Goal: Transaction & Acquisition: Purchase product/service

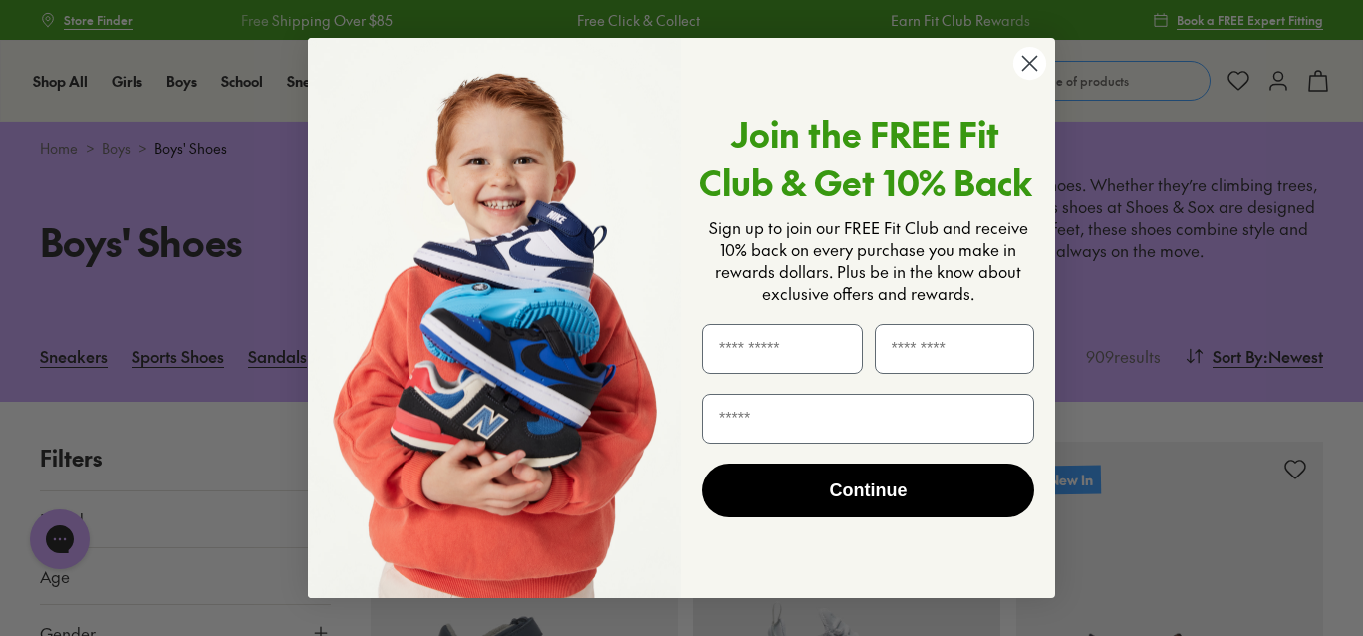
click at [1046, 62] on circle "Close dialog" at bounding box center [1029, 63] width 33 height 33
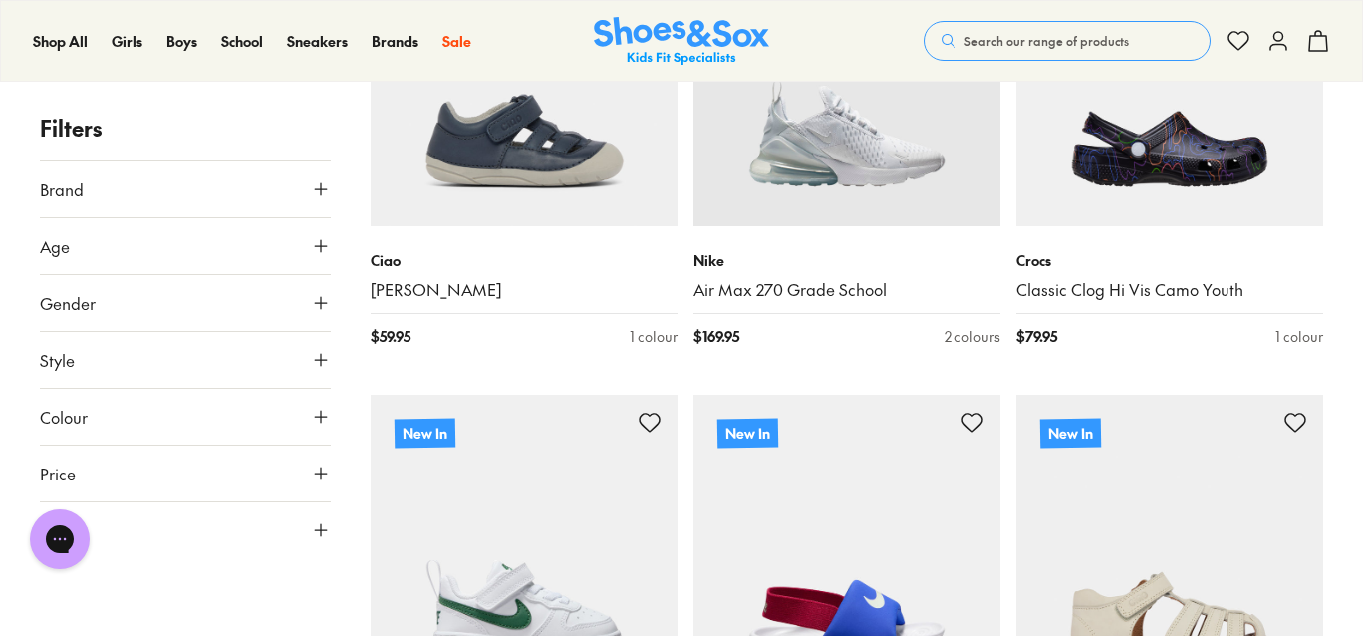
scroll to position [521, 0]
click at [301, 170] on button "Brand" at bounding box center [185, 189] width 291 height 56
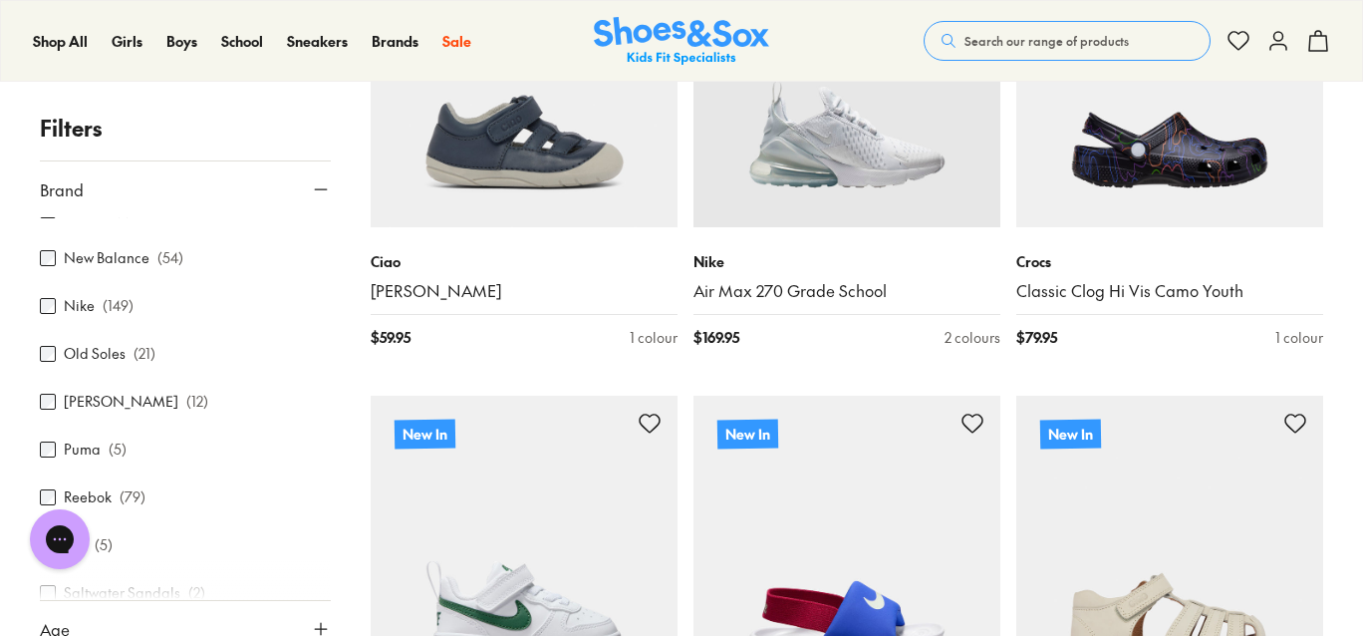
scroll to position [668, 0]
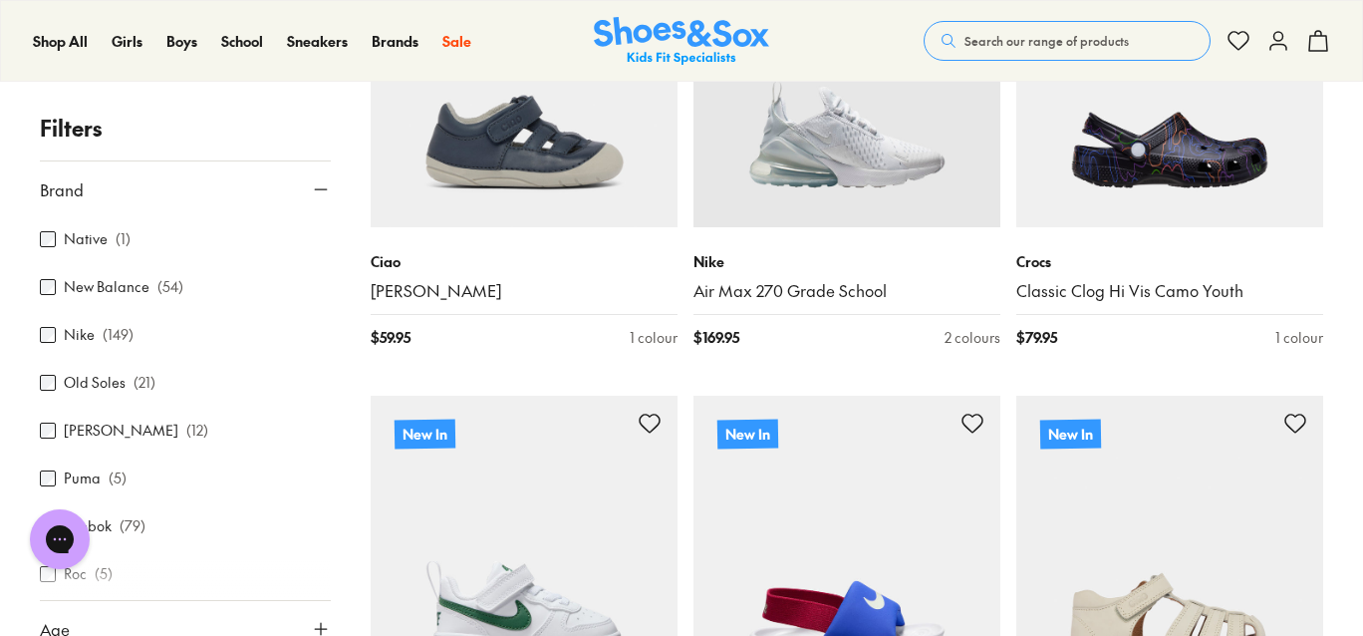
click at [56, 333] on div "Nike ( 149 )" at bounding box center [185, 335] width 291 height 24
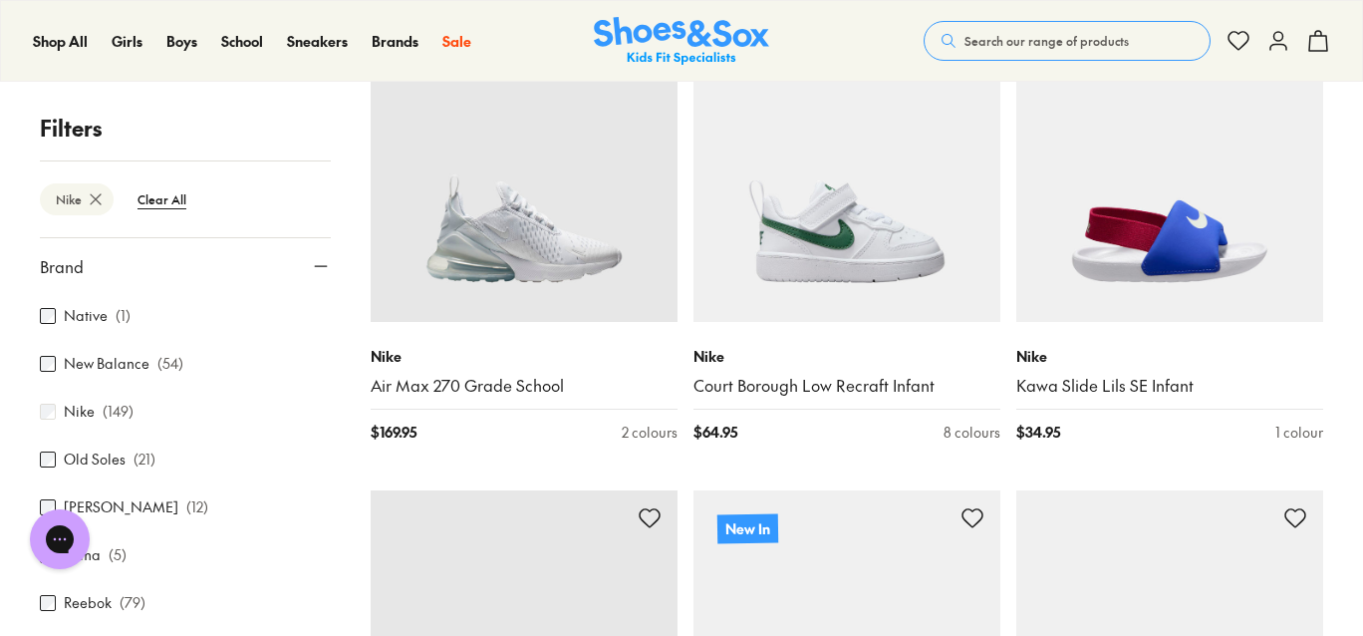
scroll to position [446, 0]
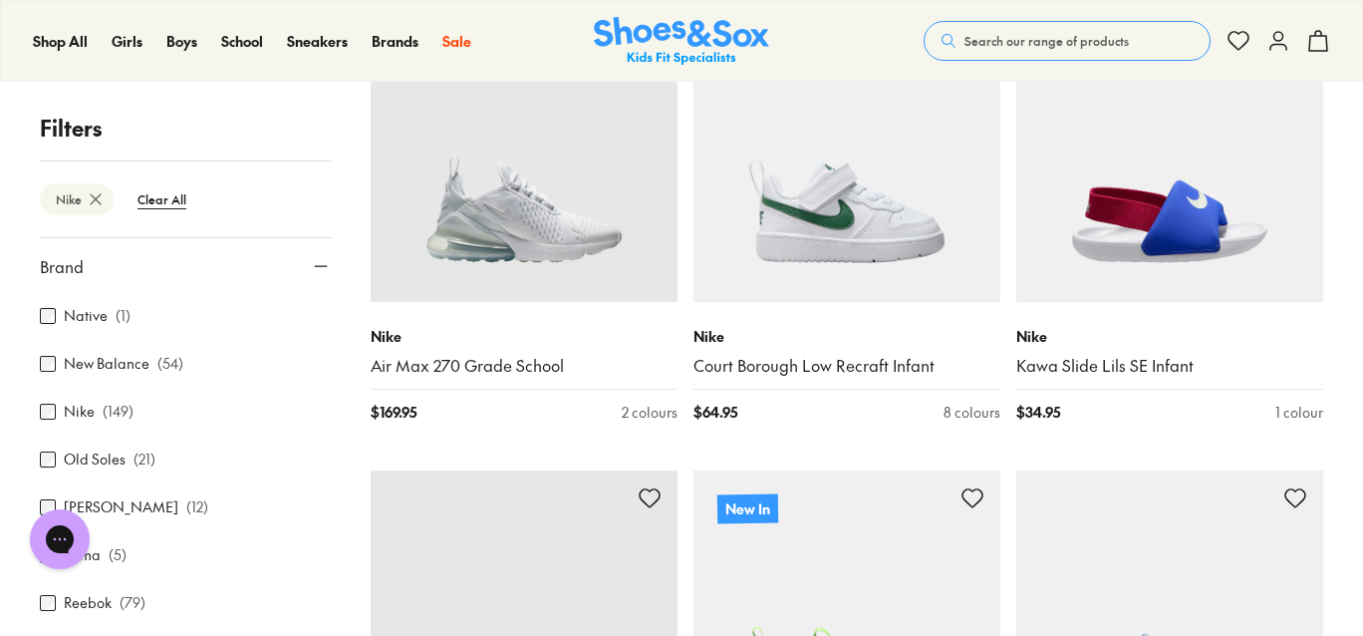
click at [312, 262] on icon at bounding box center [321, 266] width 20 height 20
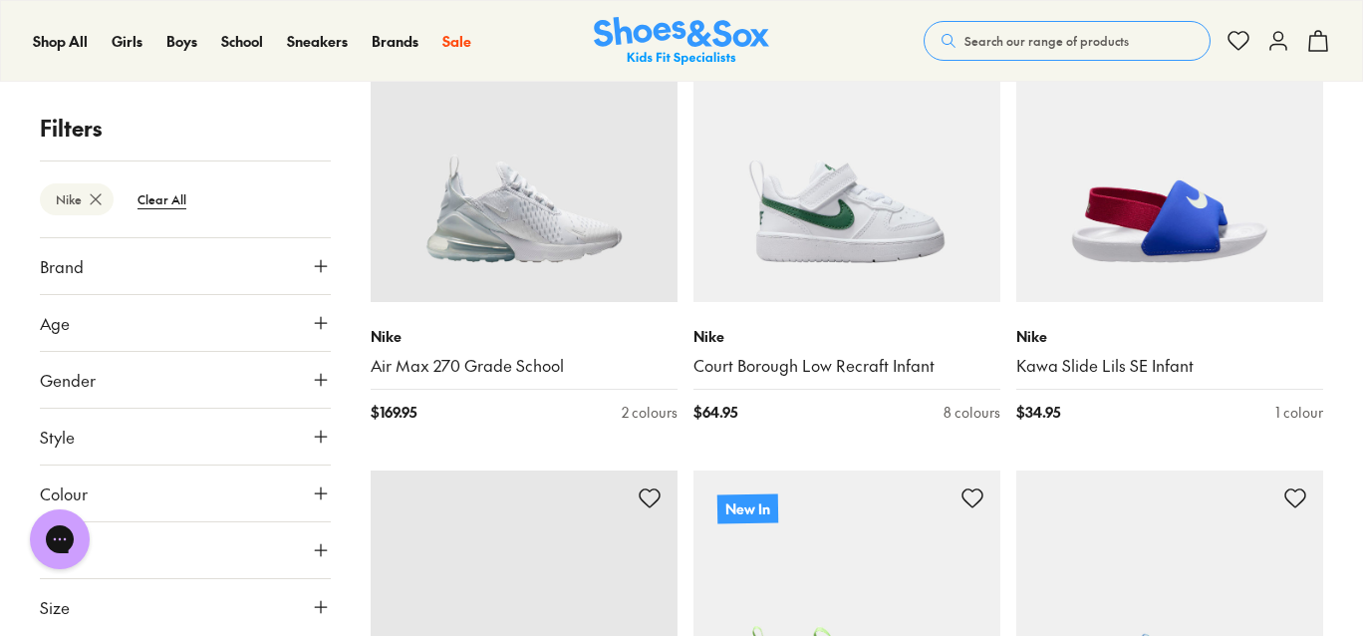
click at [323, 330] on icon at bounding box center [321, 323] width 20 height 20
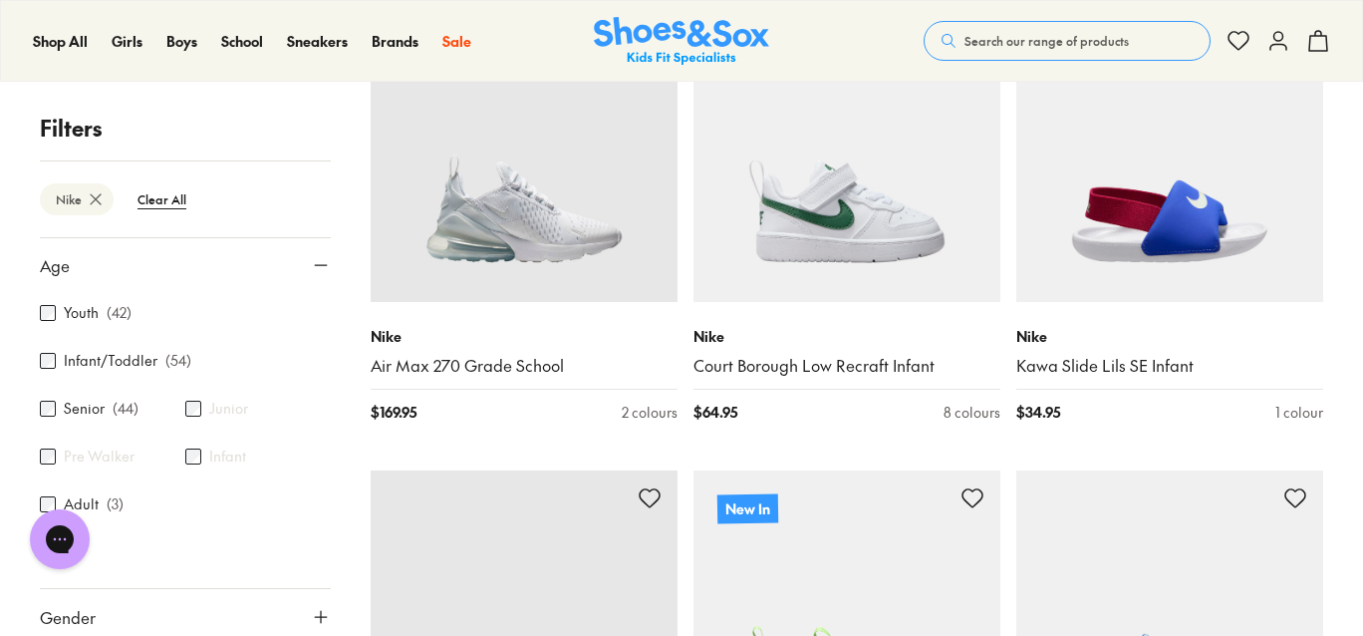
scroll to position [129, 0]
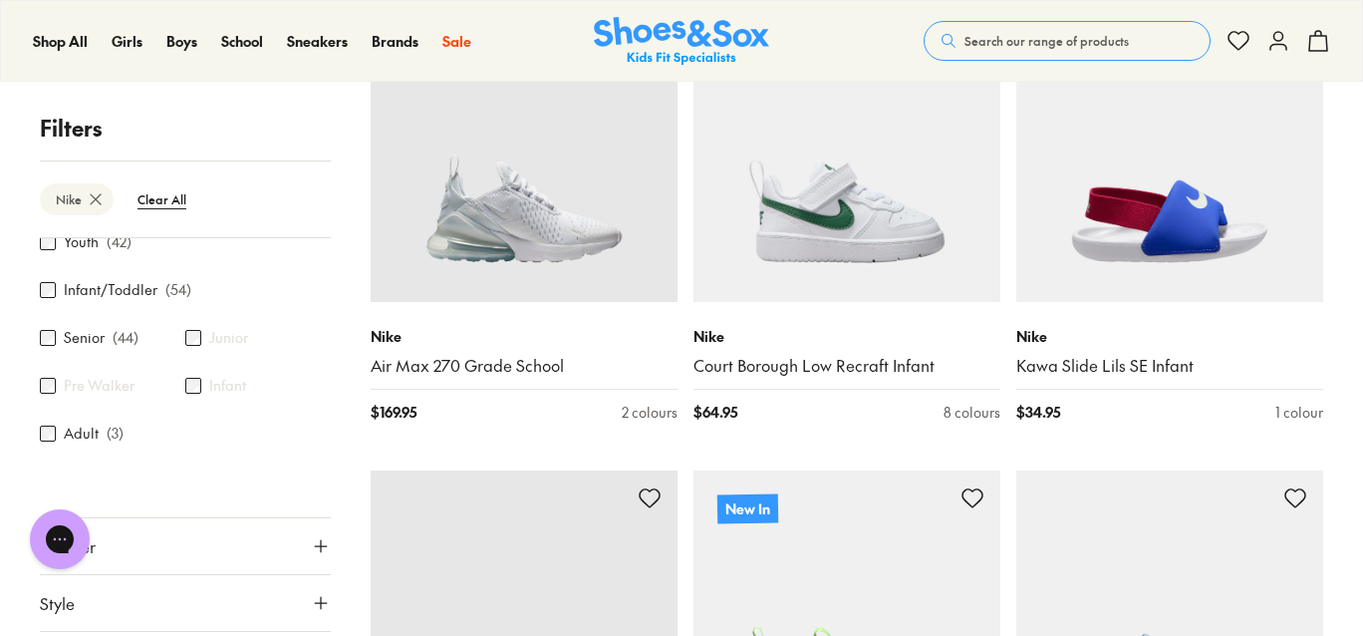
click at [143, 295] on label "Infant/Toddler" at bounding box center [111, 290] width 94 height 21
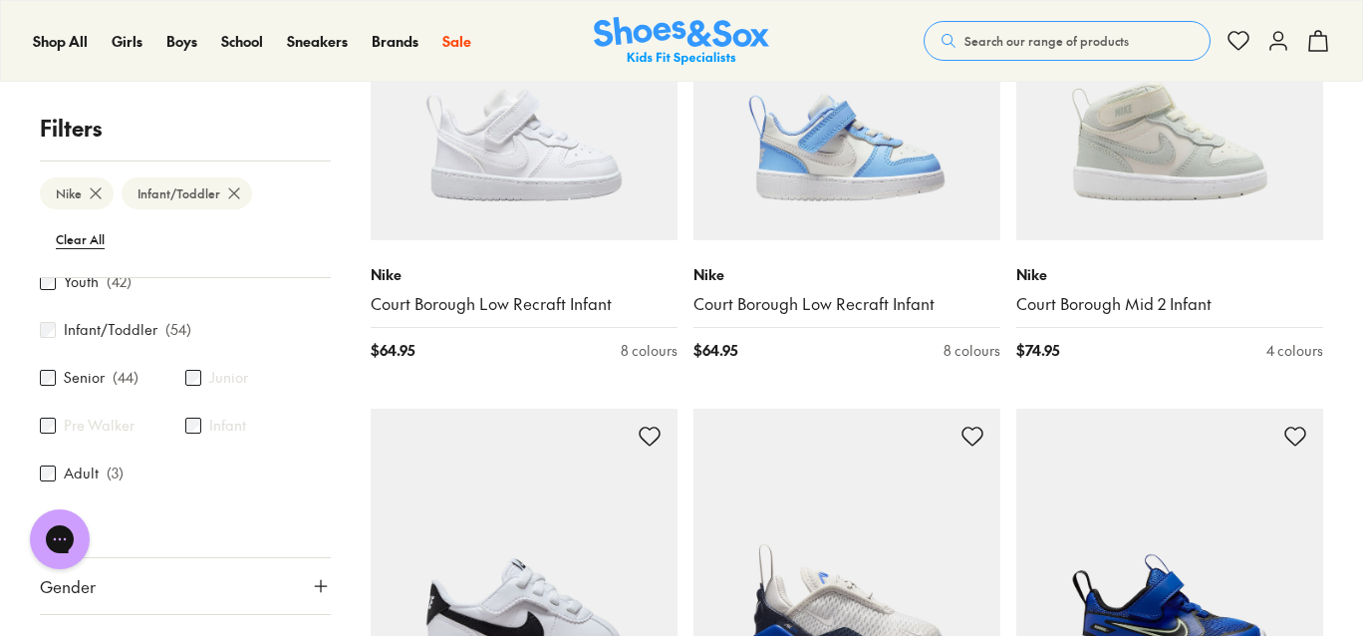
scroll to position [3256, 0]
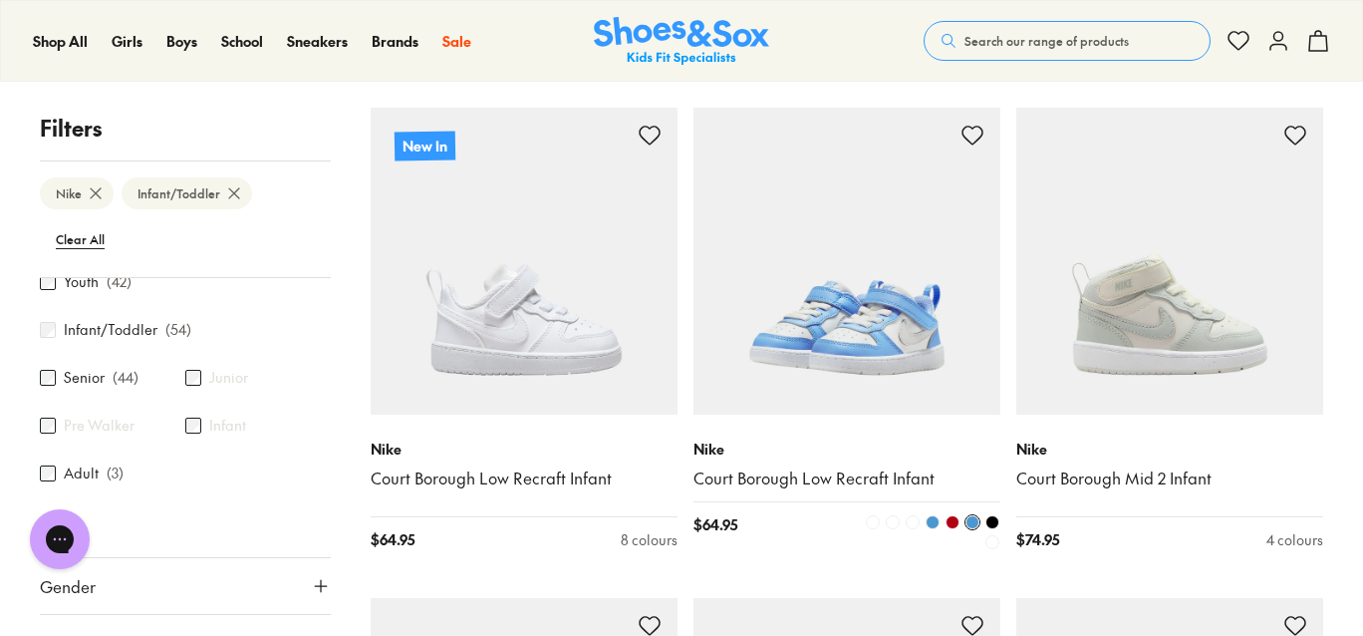
scroll to position [3227, 0]
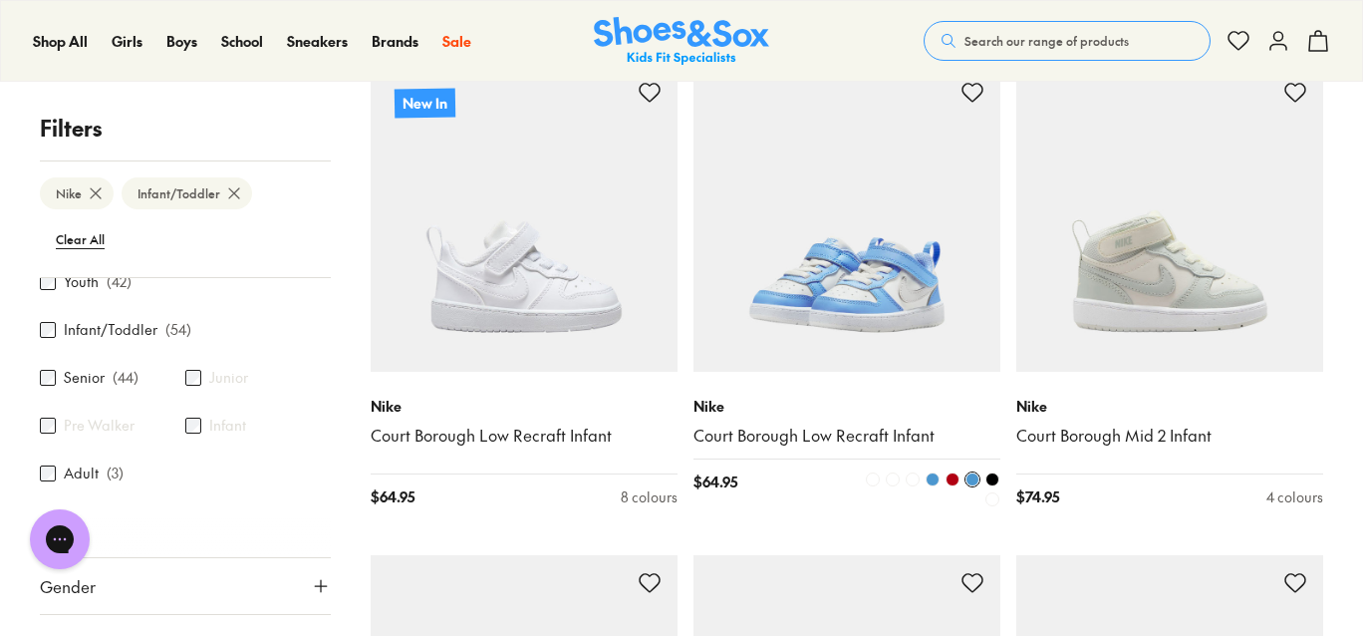
click at [943, 313] on img at bounding box center [846, 218] width 307 height 307
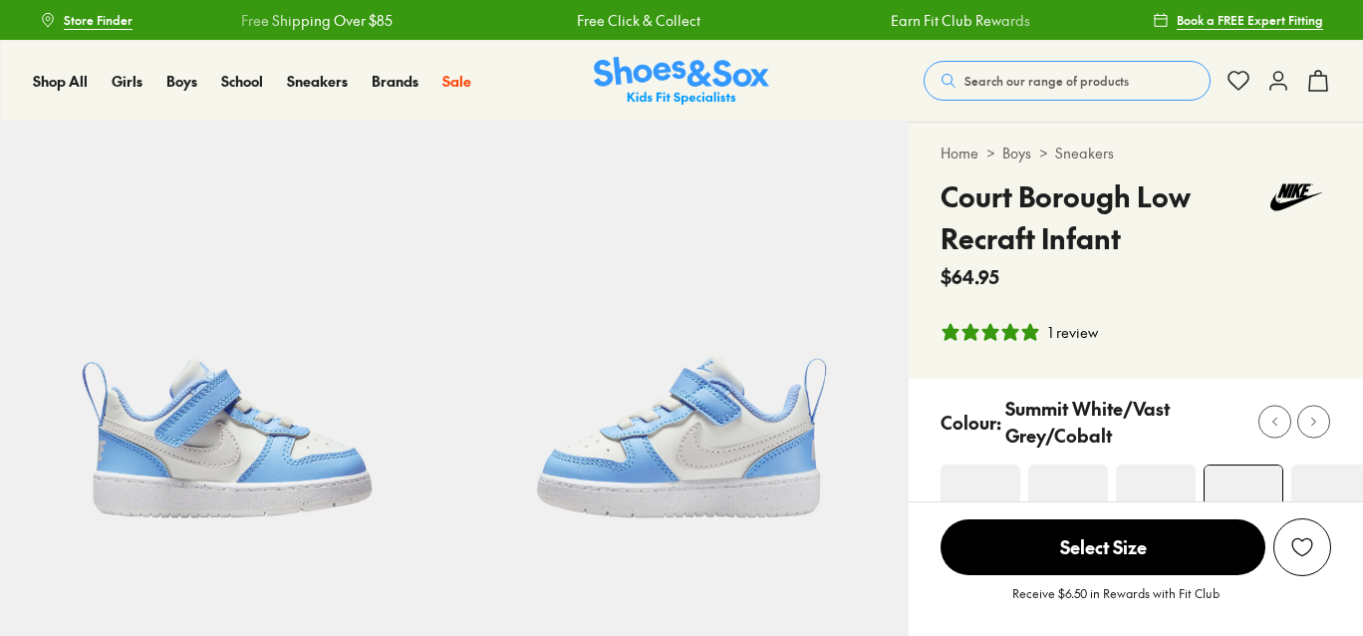
select select "*"
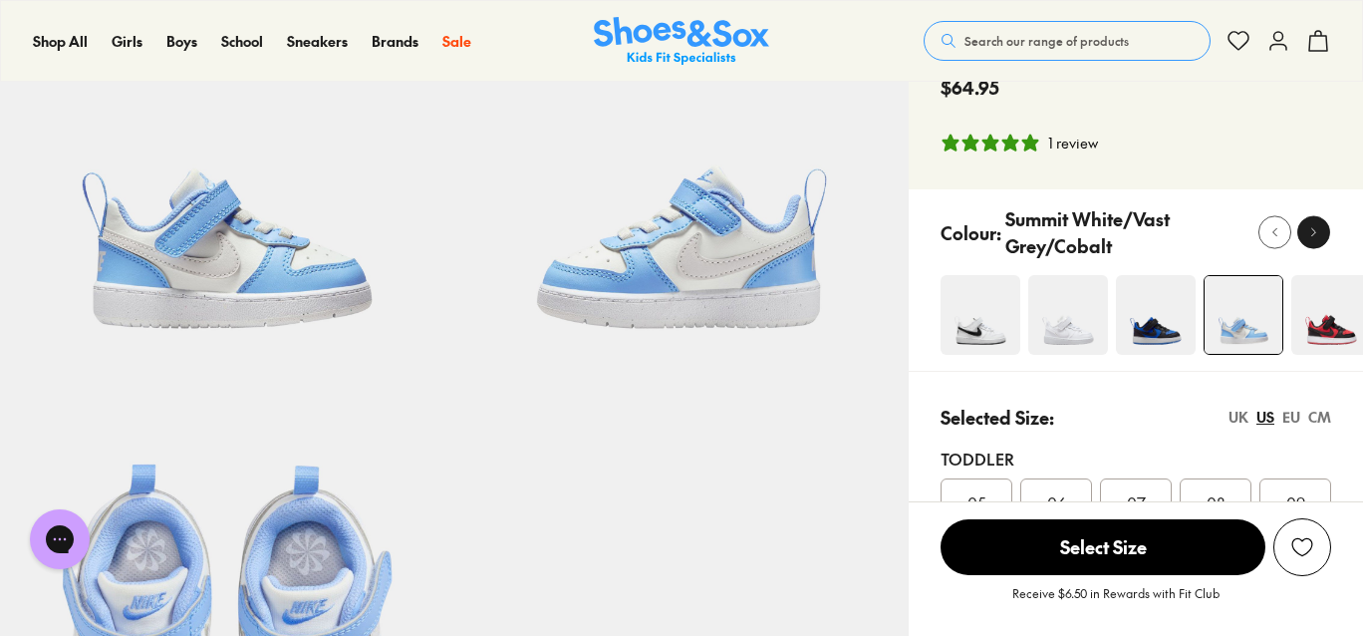
click at [1314, 235] on icon at bounding box center [1313, 232] width 15 height 15
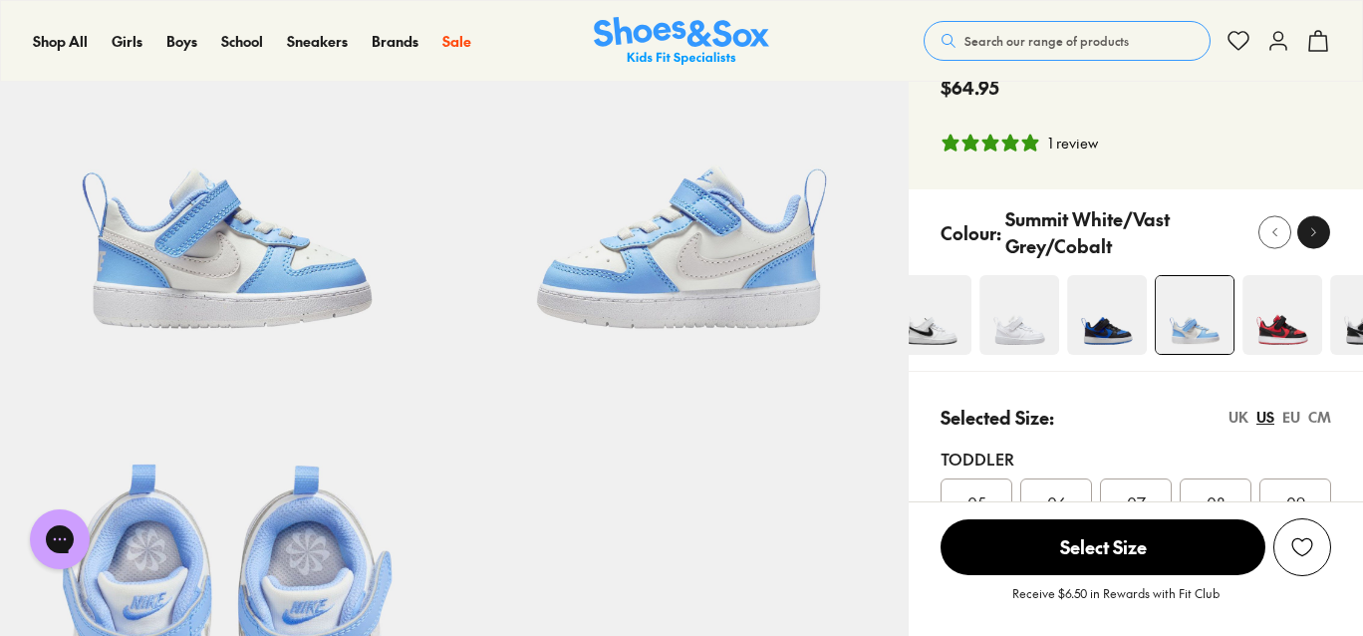
click at [1314, 235] on icon at bounding box center [1313, 232] width 15 height 15
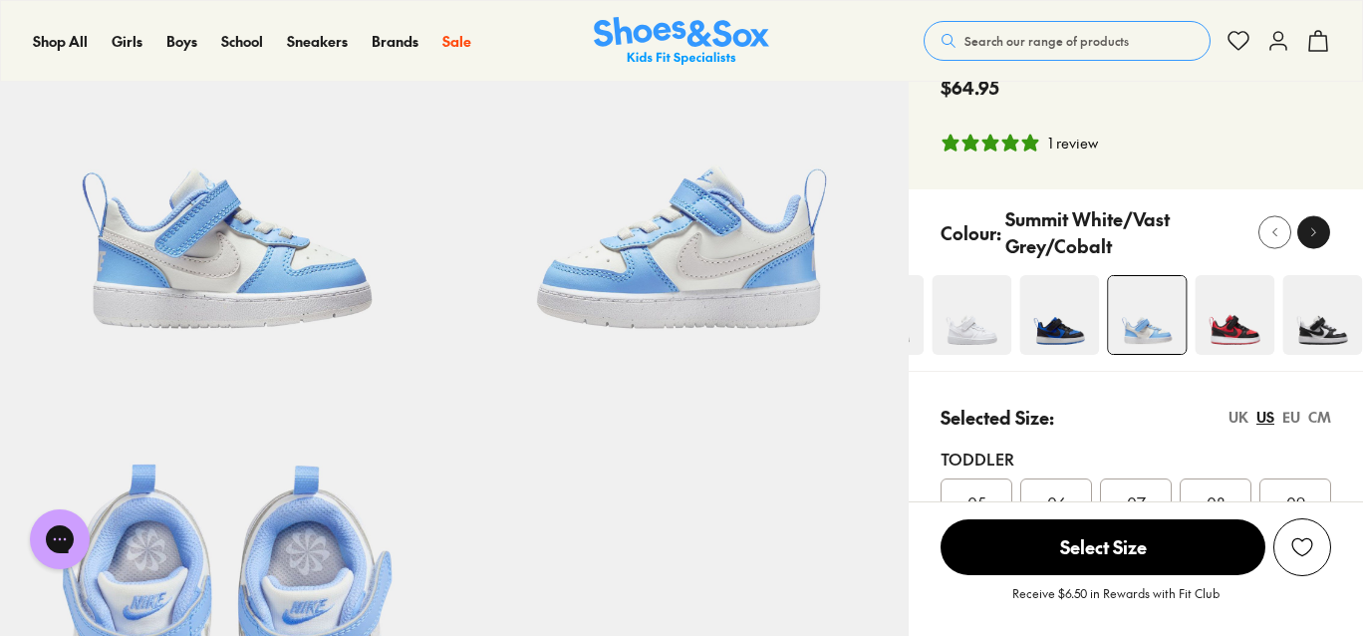
click at [1314, 235] on icon at bounding box center [1313, 232] width 15 height 15
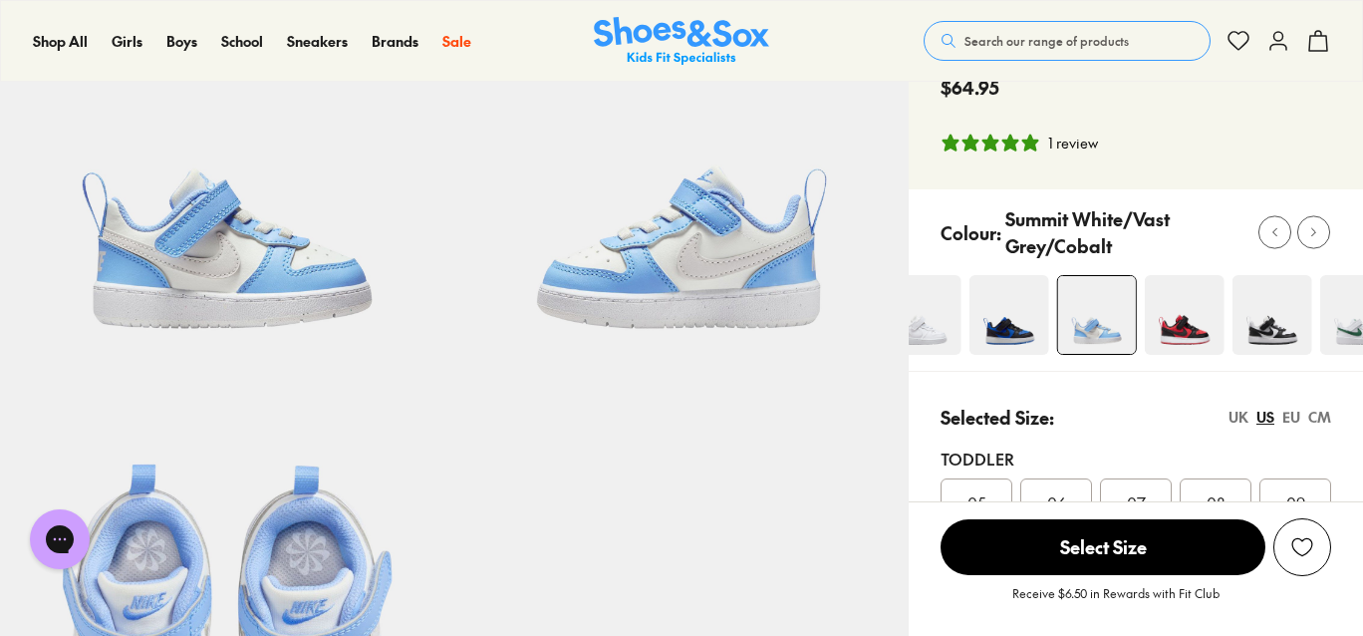
click at [1284, 349] on img at bounding box center [1272, 315] width 80 height 80
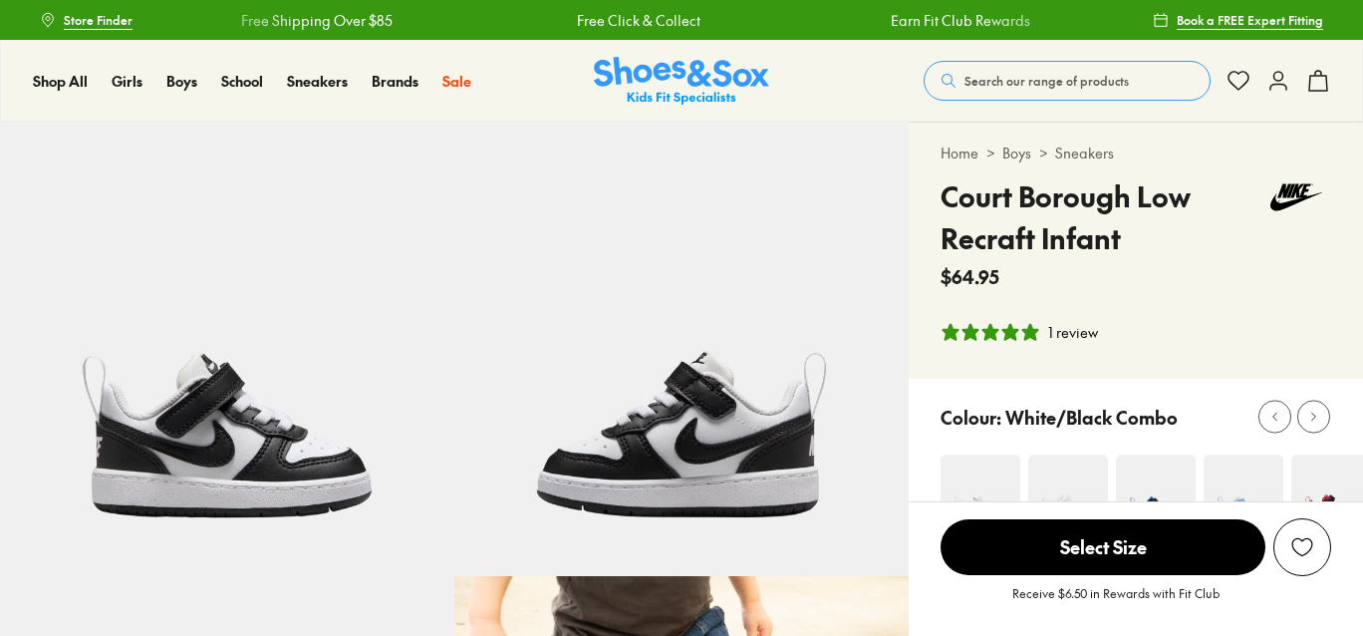
select select "*"
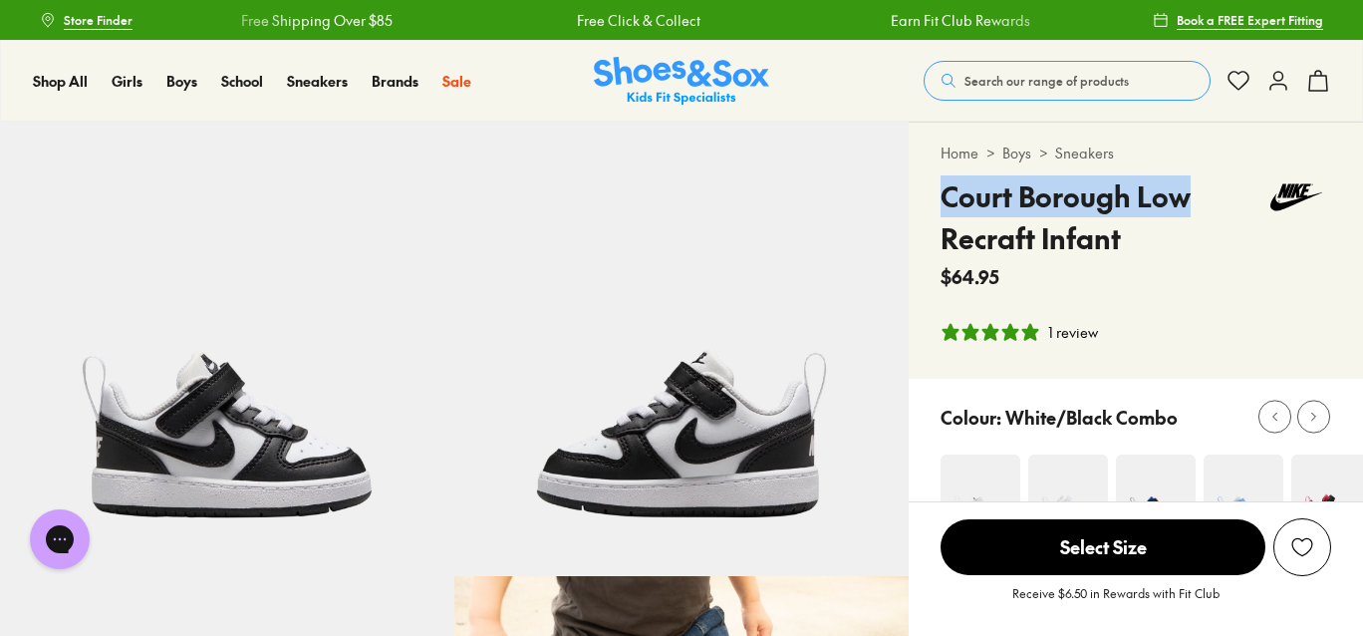
drag, startPoint x: 943, startPoint y: 193, endPoint x: 1196, endPoint y: 183, distance: 252.3
click at [1196, 183] on h4 "Court Borough Low Recraft Infant" at bounding box center [1101, 217] width 321 height 84
copy h4 "Court Borough Low"
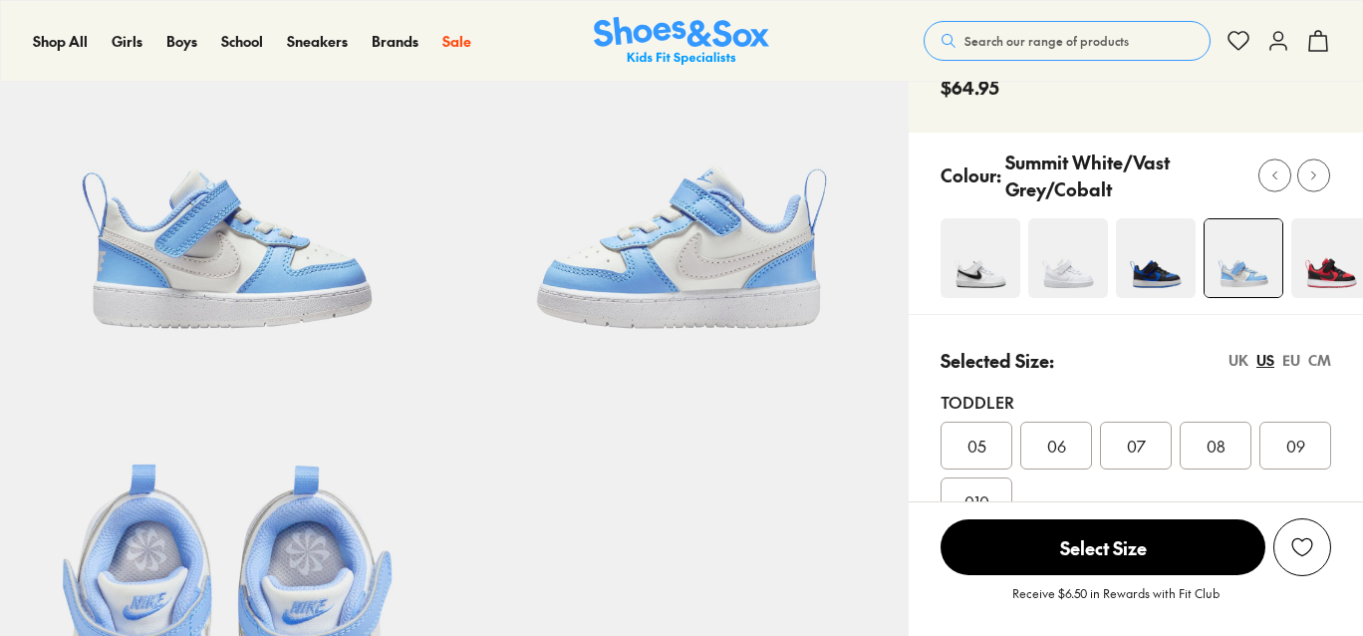
select select "*"
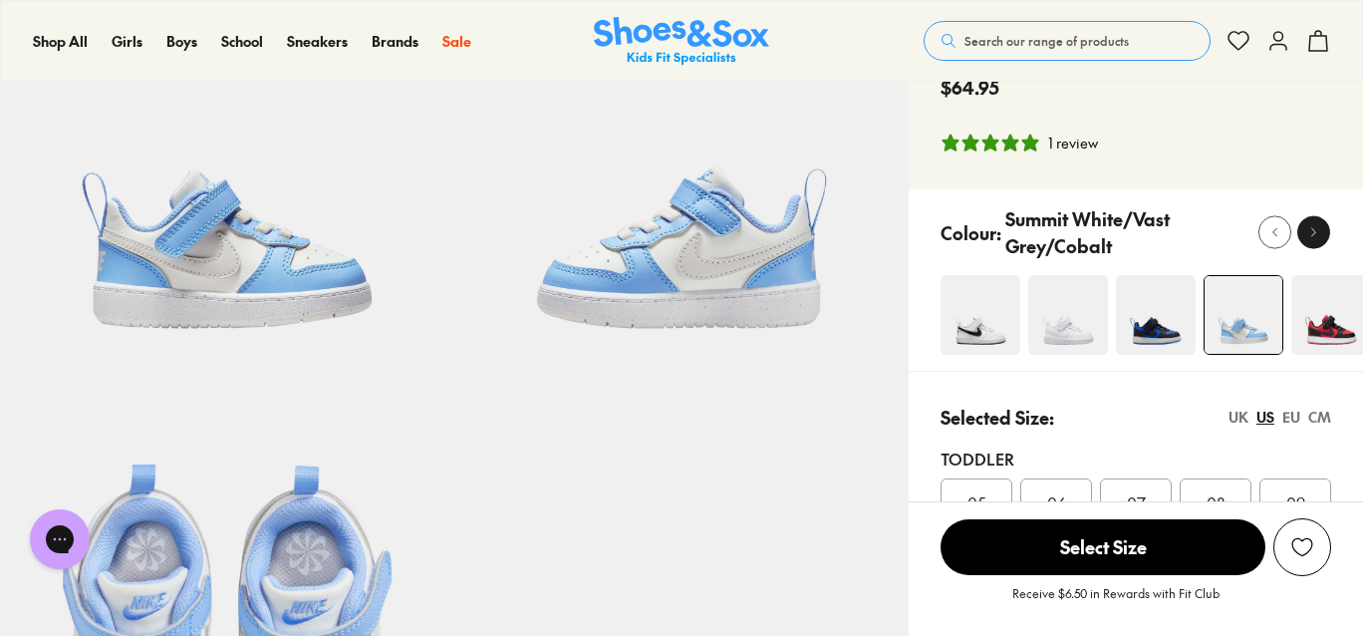
click at [1312, 236] on use at bounding box center [1314, 232] width 4 height 8
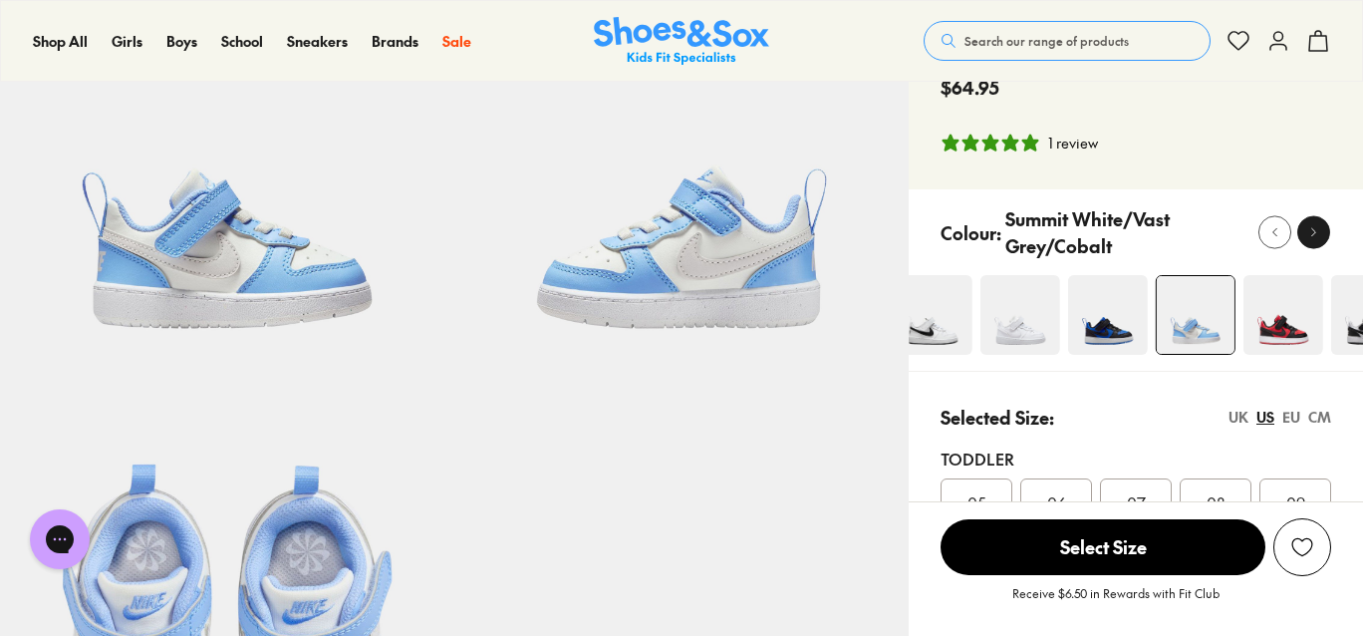
click at [1312, 236] on use at bounding box center [1314, 232] width 4 height 8
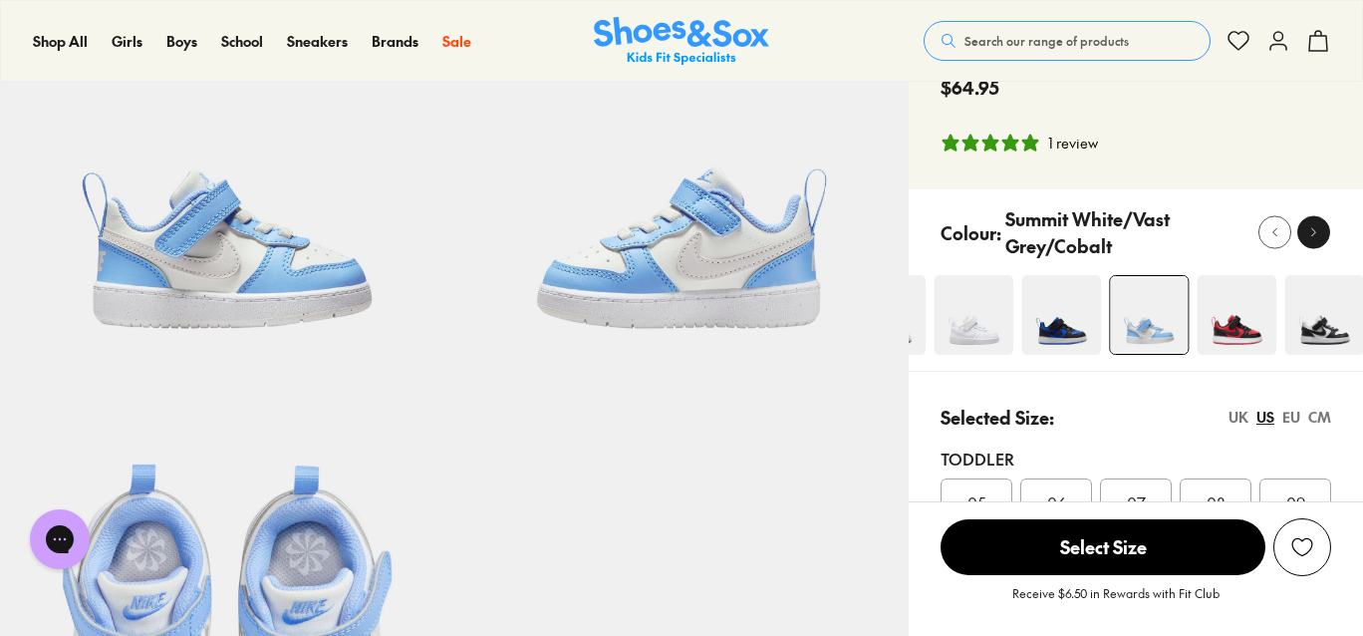
click at [1312, 236] on icon at bounding box center [1313, 232] width 15 height 15
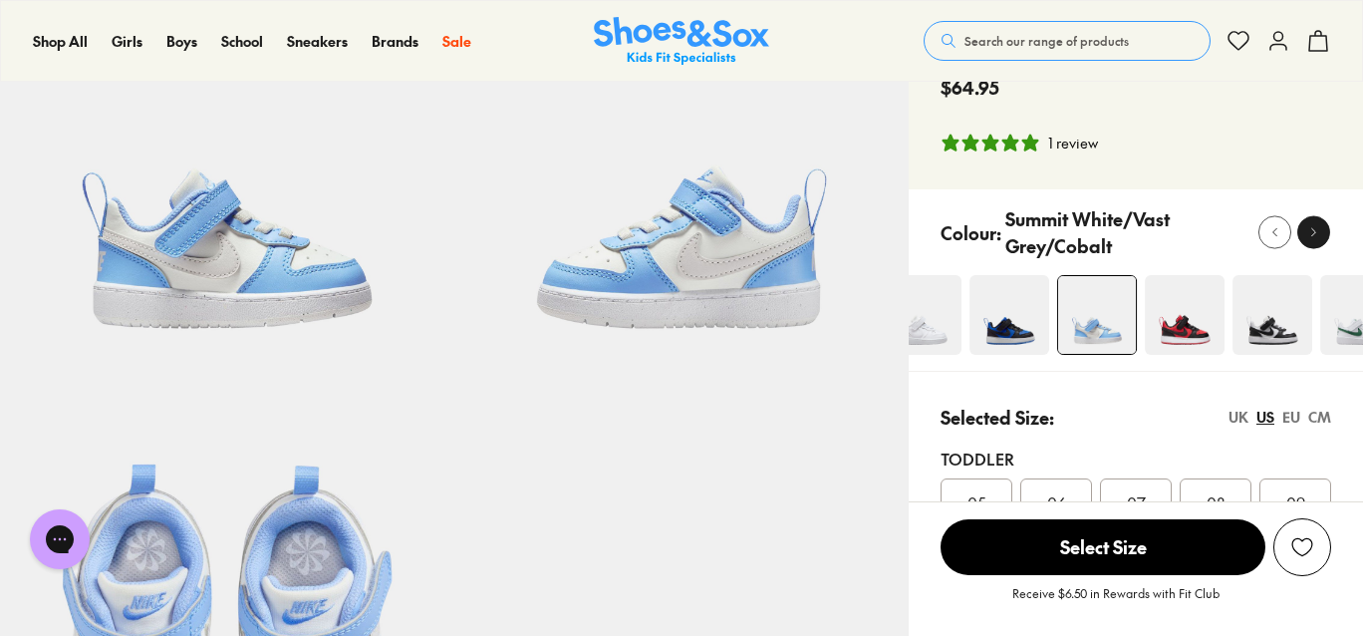
click at [1312, 236] on use at bounding box center [1314, 232] width 4 height 8
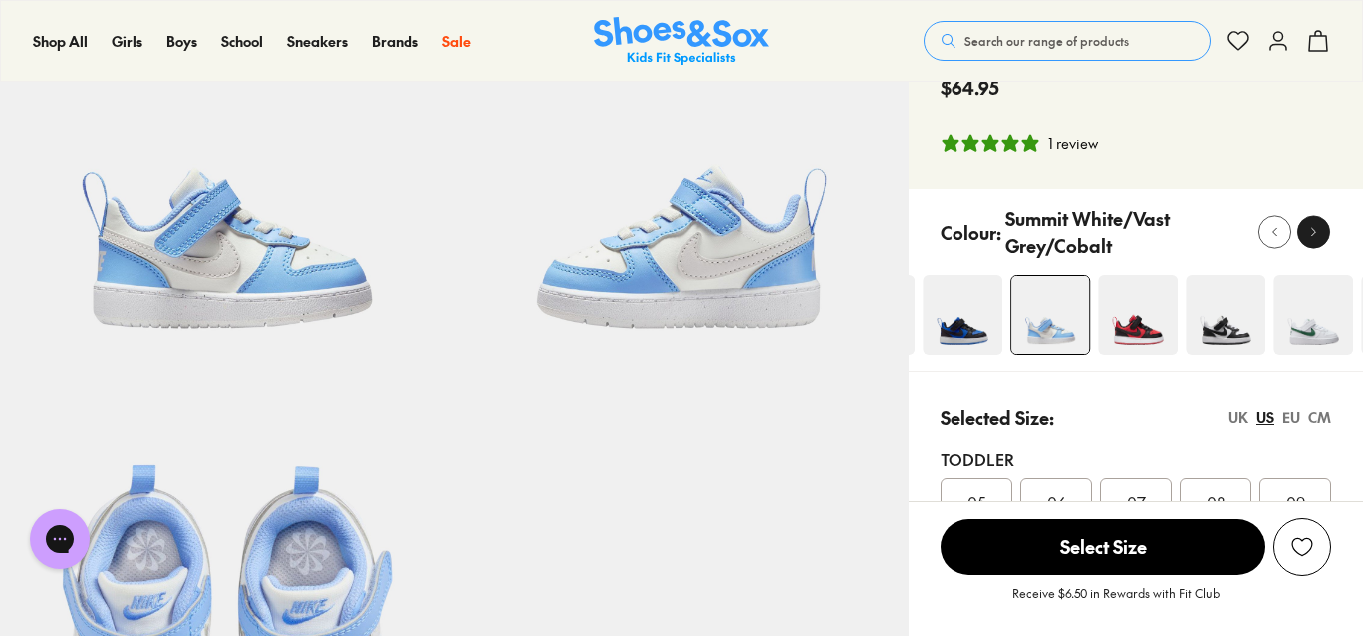
click at [1312, 236] on use at bounding box center [1314, 232] width 4 height 8
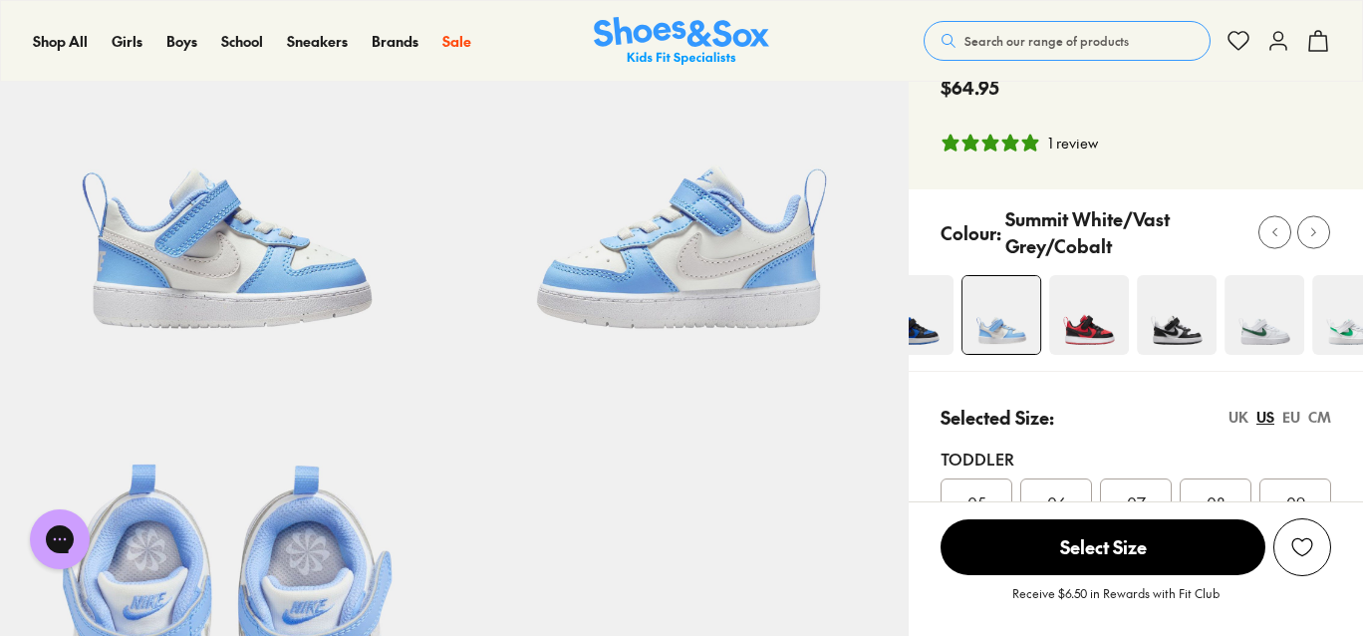
click at [1300, 363] on div at bounding box center [1136, 279] width 454 height 181
click at [1277, 349] on img at bounding box center [1262, 315] width 80 height 80
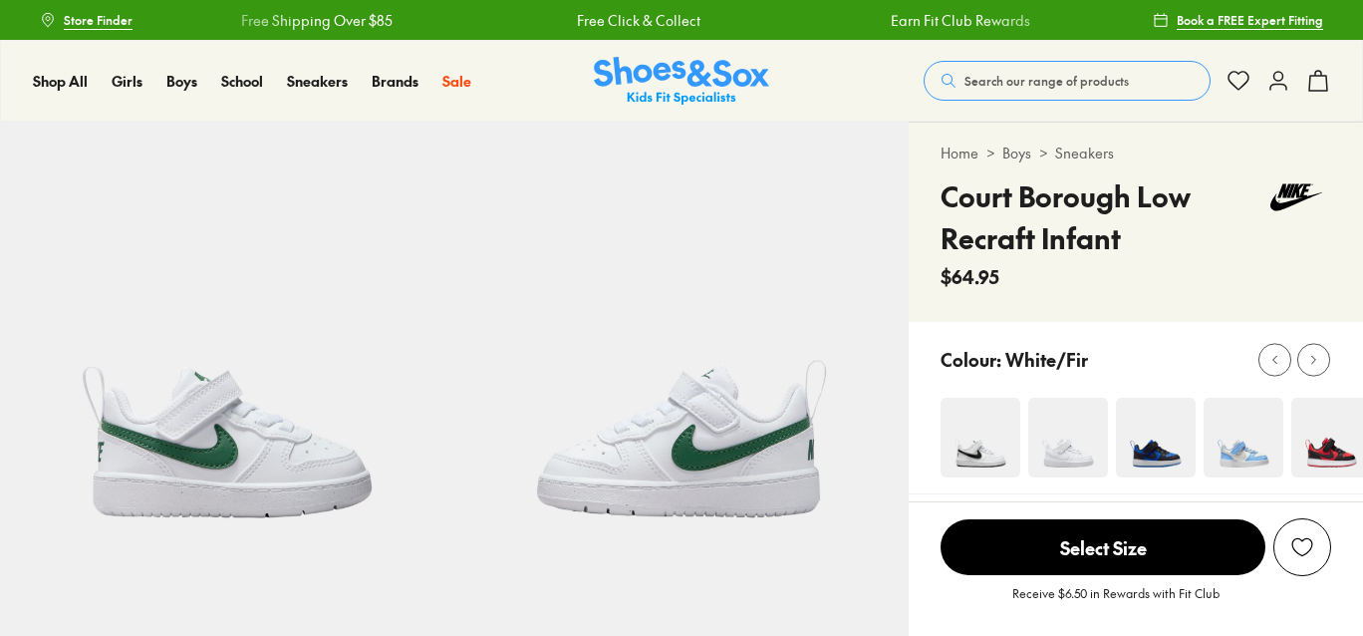
select select "*"
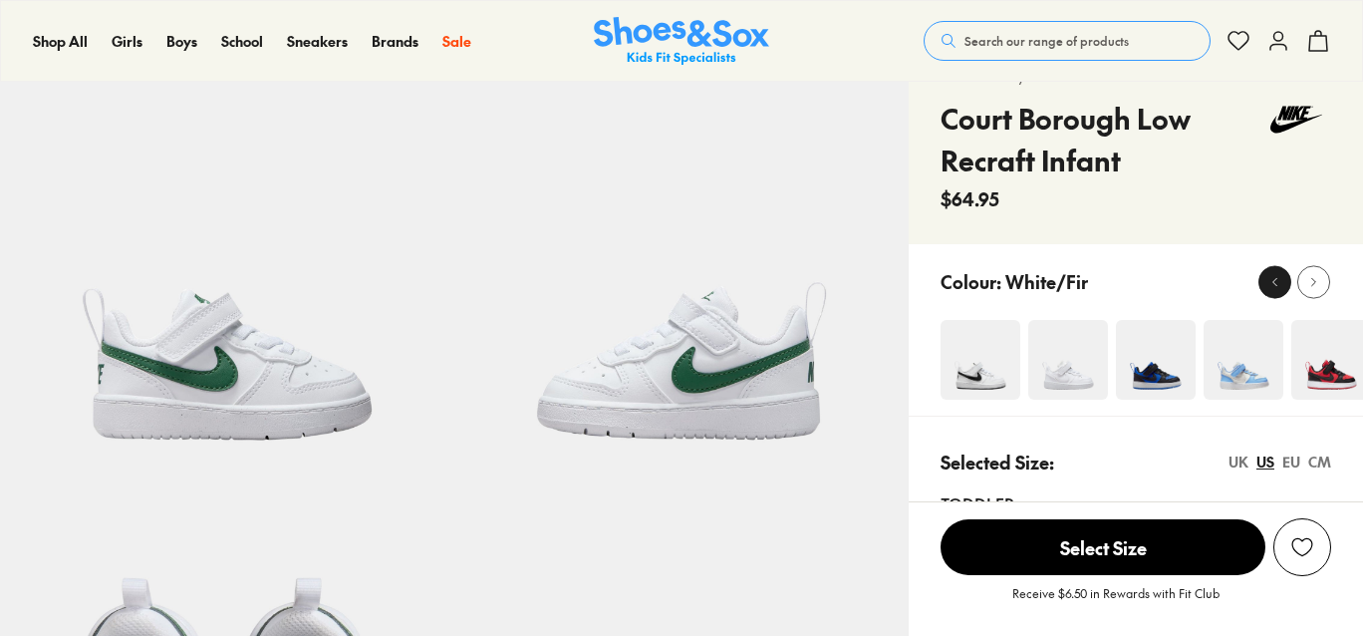
click at [1267, 294] on button at bounding box center [1274, 281] width 33 height 33
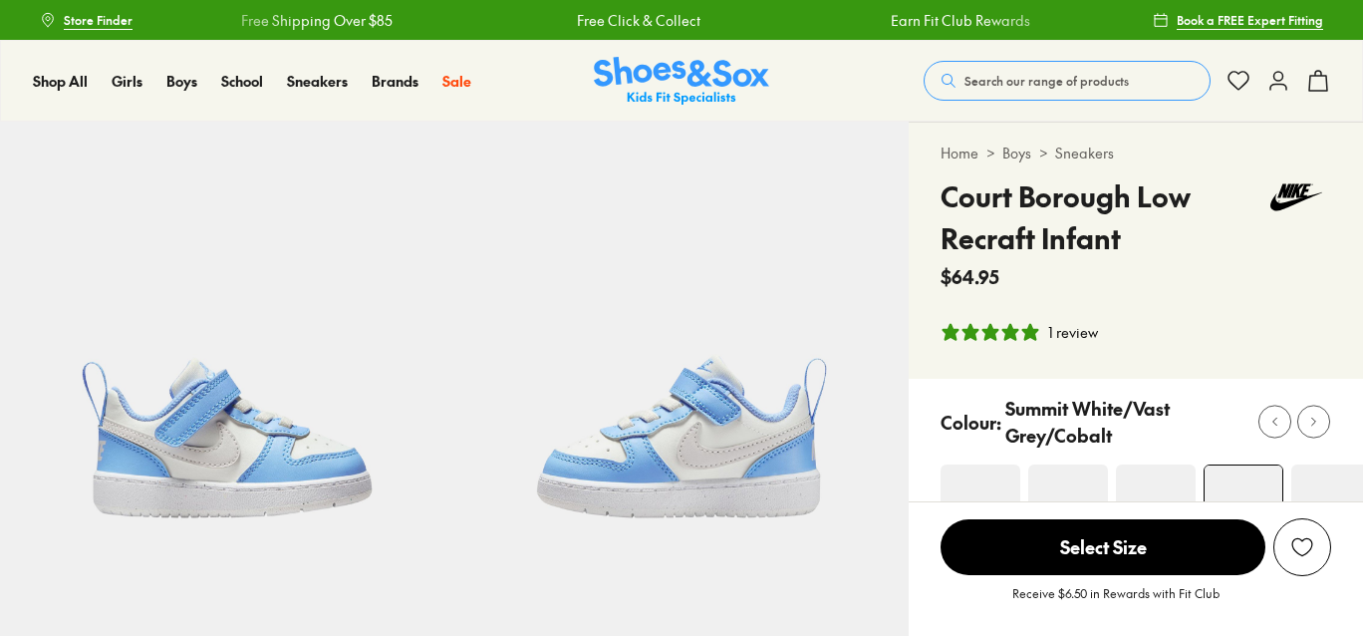
select select "*"
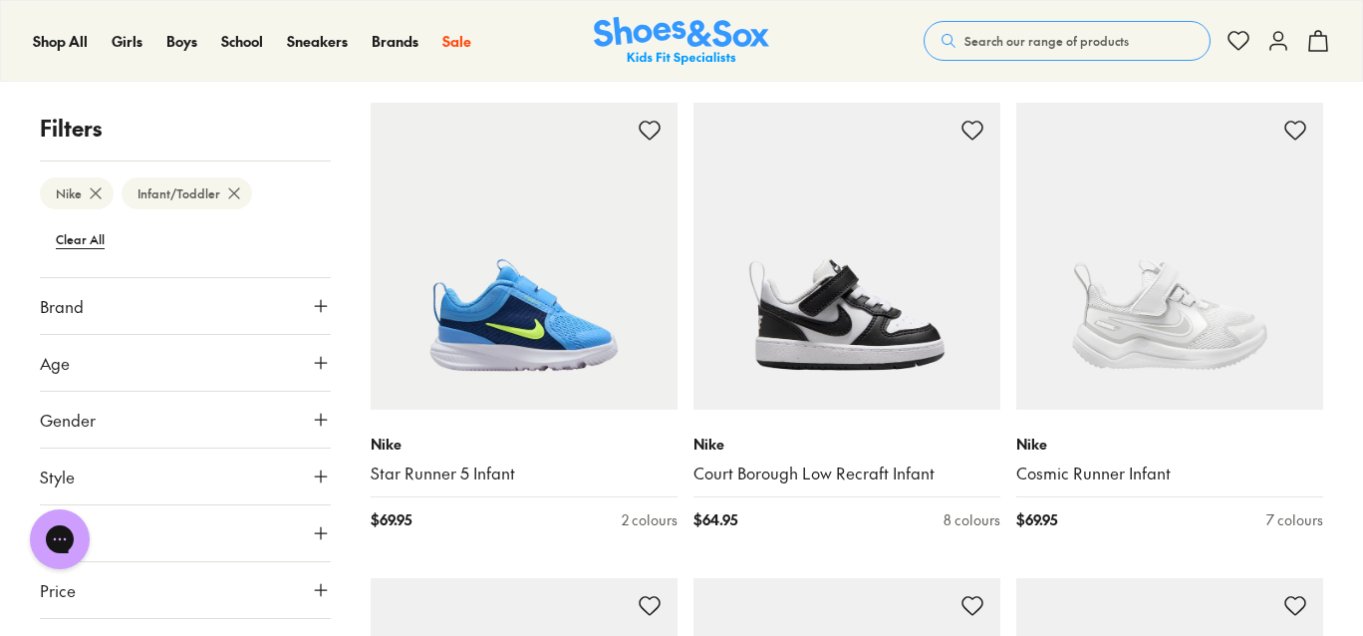
scroll to position [775, 0]
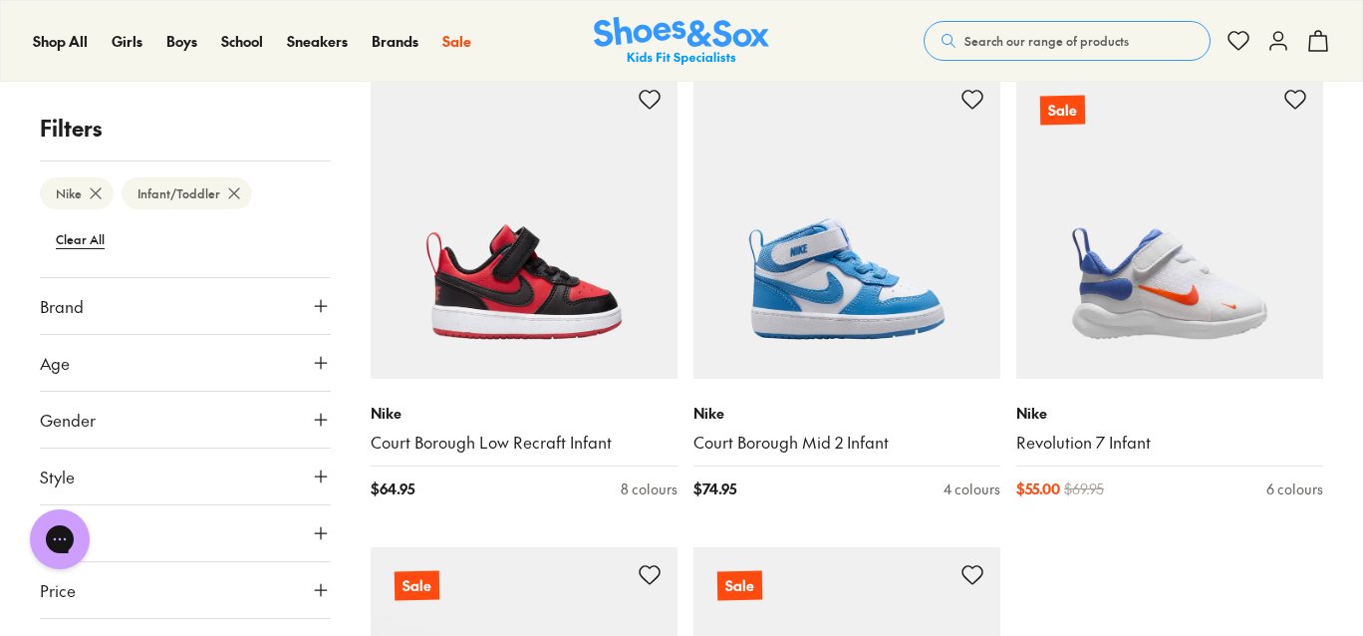
scroll to position [5036, 0]
